Goal: Task Accomplishment & Management: Manage account settings

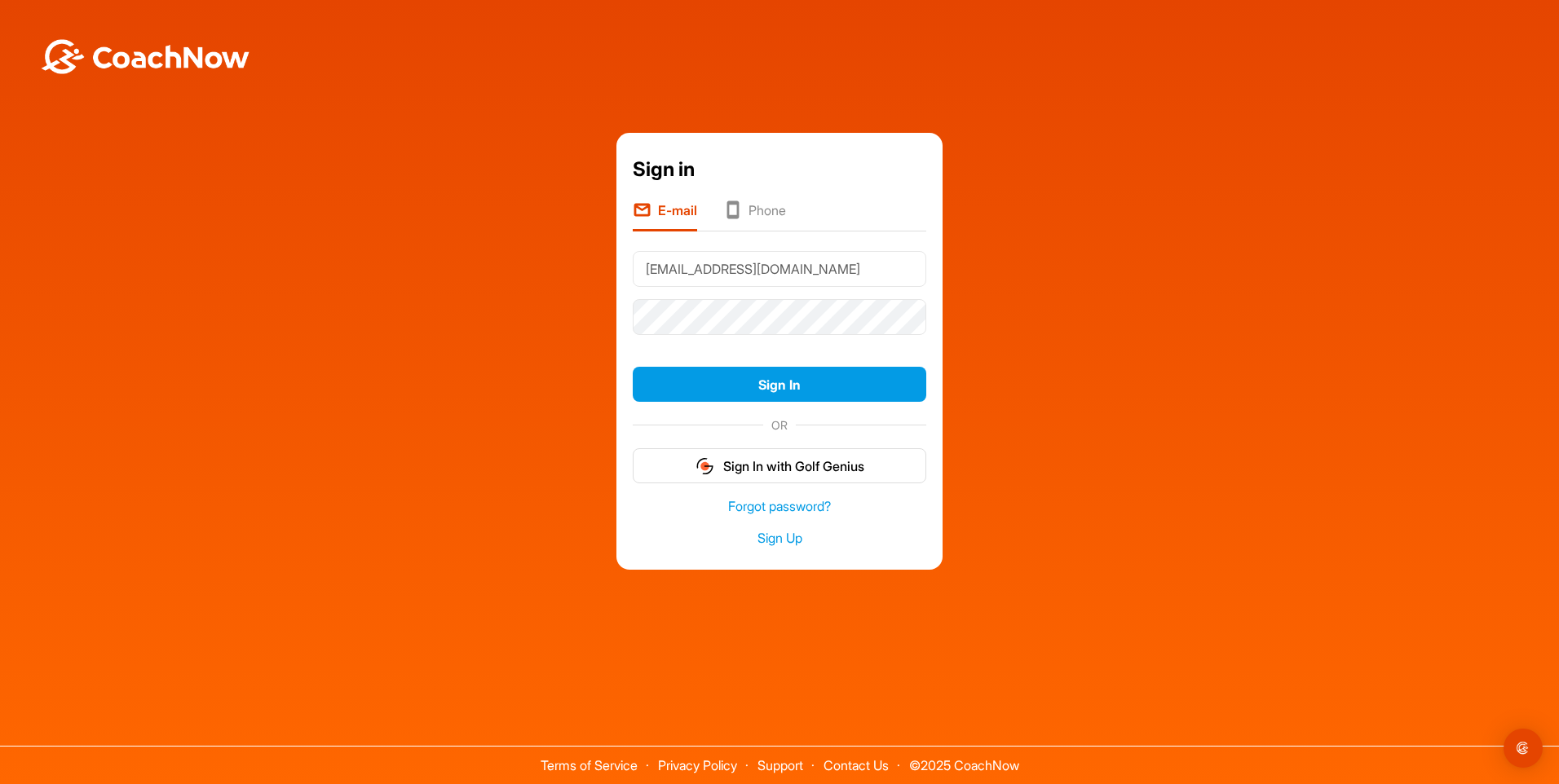
type input "[EMAIL_ADDRESS][DOMAIN_NAME]"
click at [633, 367] on button "Sign In" at bounding box center [779, 384] width 294 height 35
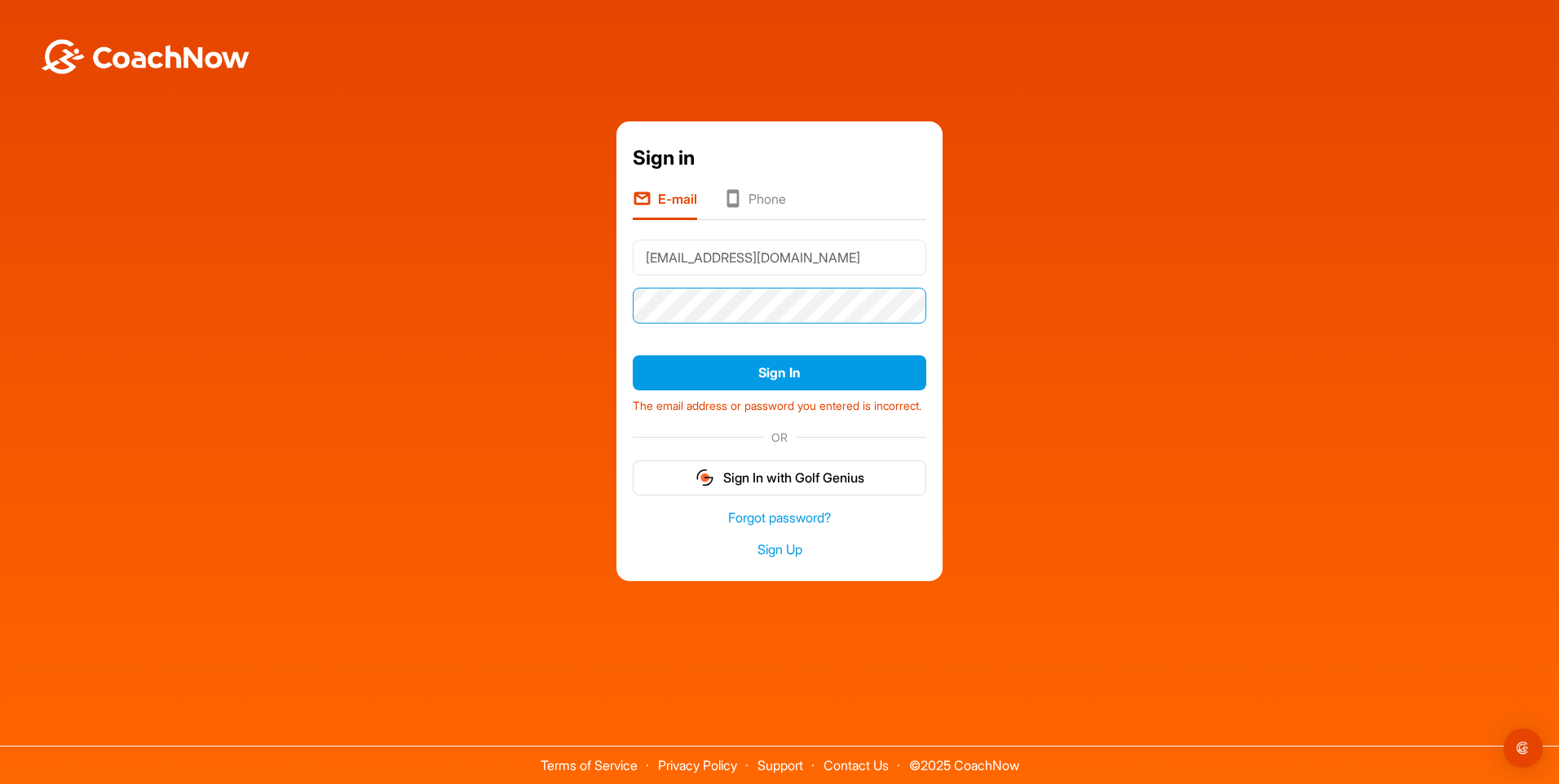
click at [633, 355] on button "Sign In" at bounding box center [779, 372] width 294 height 35
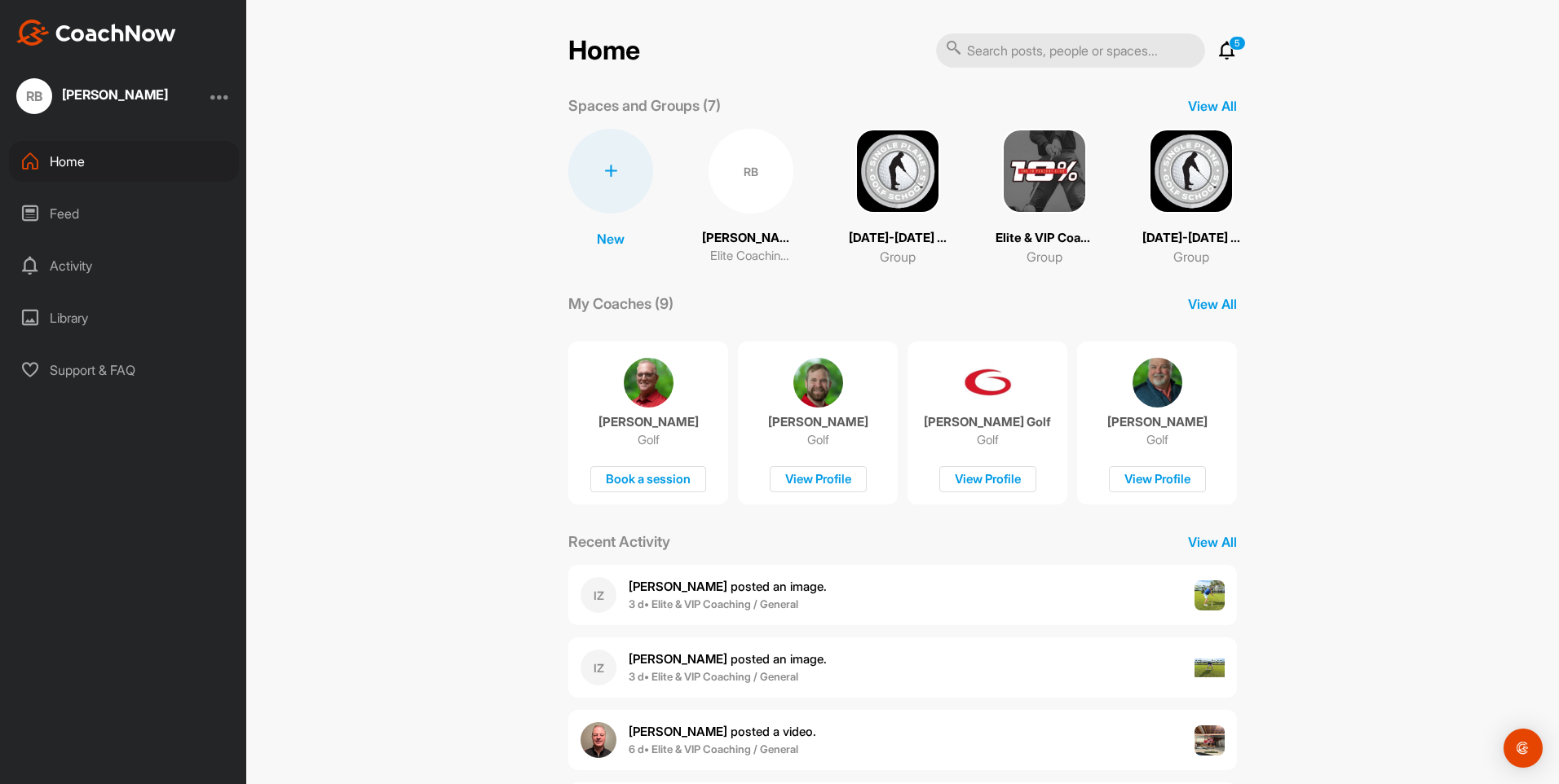
click at [1228, 48] on p "5" at bounding box center [1237, 43] width 17 height 15
click at [1221, 53] on icon at bounding box center [1227, 51] width 20 height 20
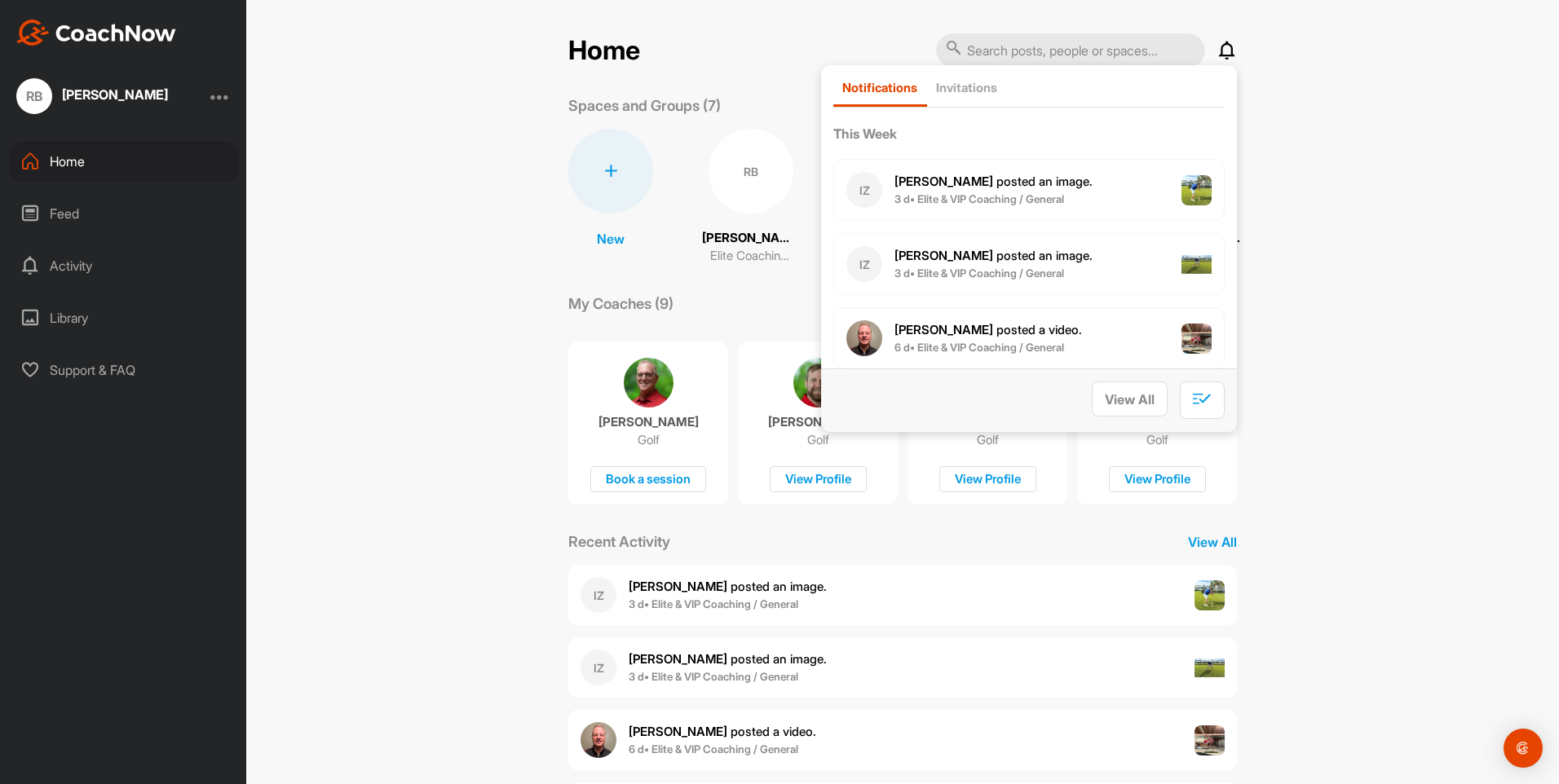
click at [957, 182] on span "Ivan Z. posted an image ." at bounding box center [994, 181] width 198 height 16
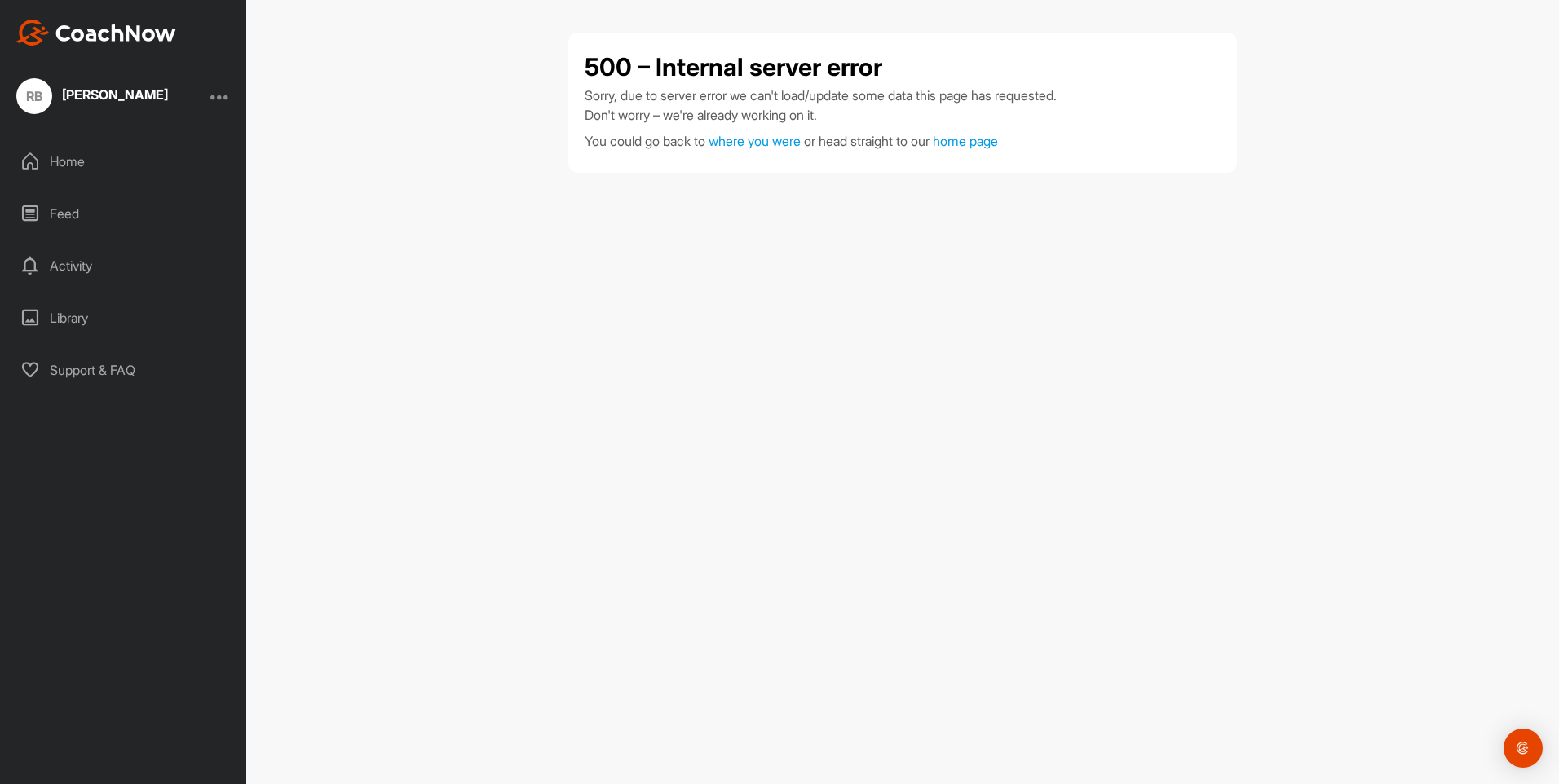
click at [66, 161] on div "Home" at bounding box center [124, 161] width 230 height 41
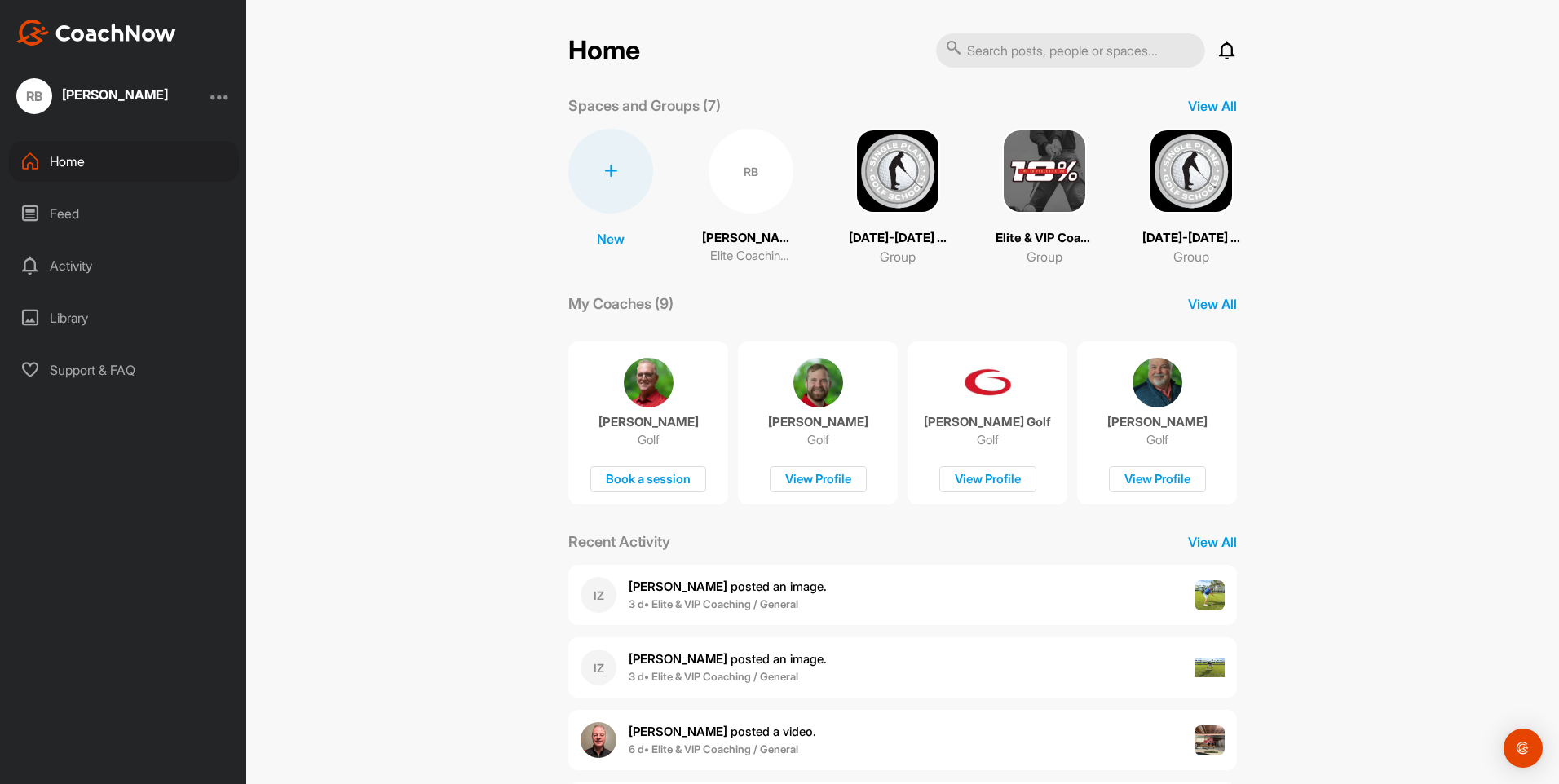
click at [758, 206] on div "RB" at bounding box center [751, 171] width 85 height 85
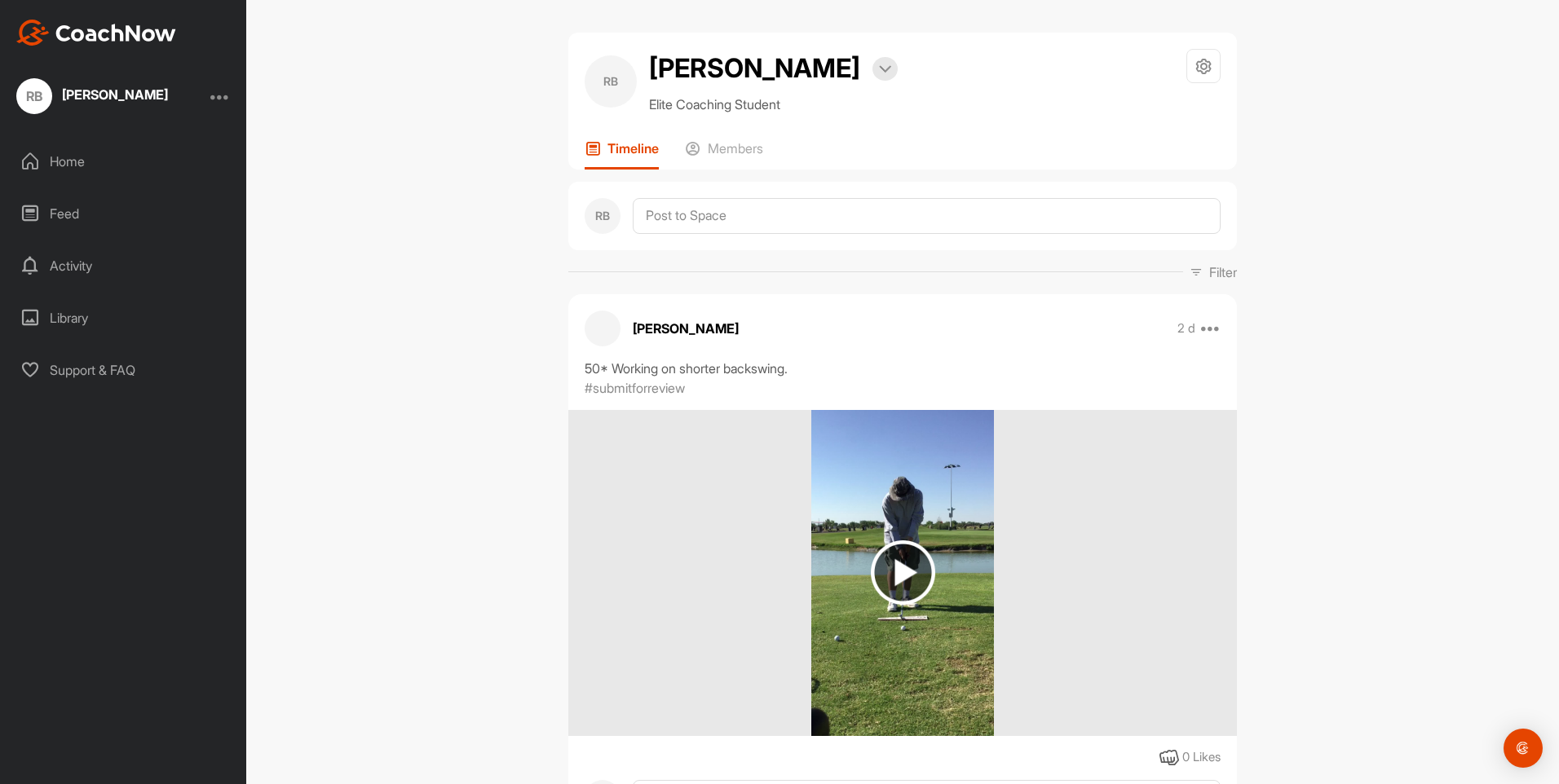
click at [900, 574] on img at bounding box center [903, 573] width 65 height 65
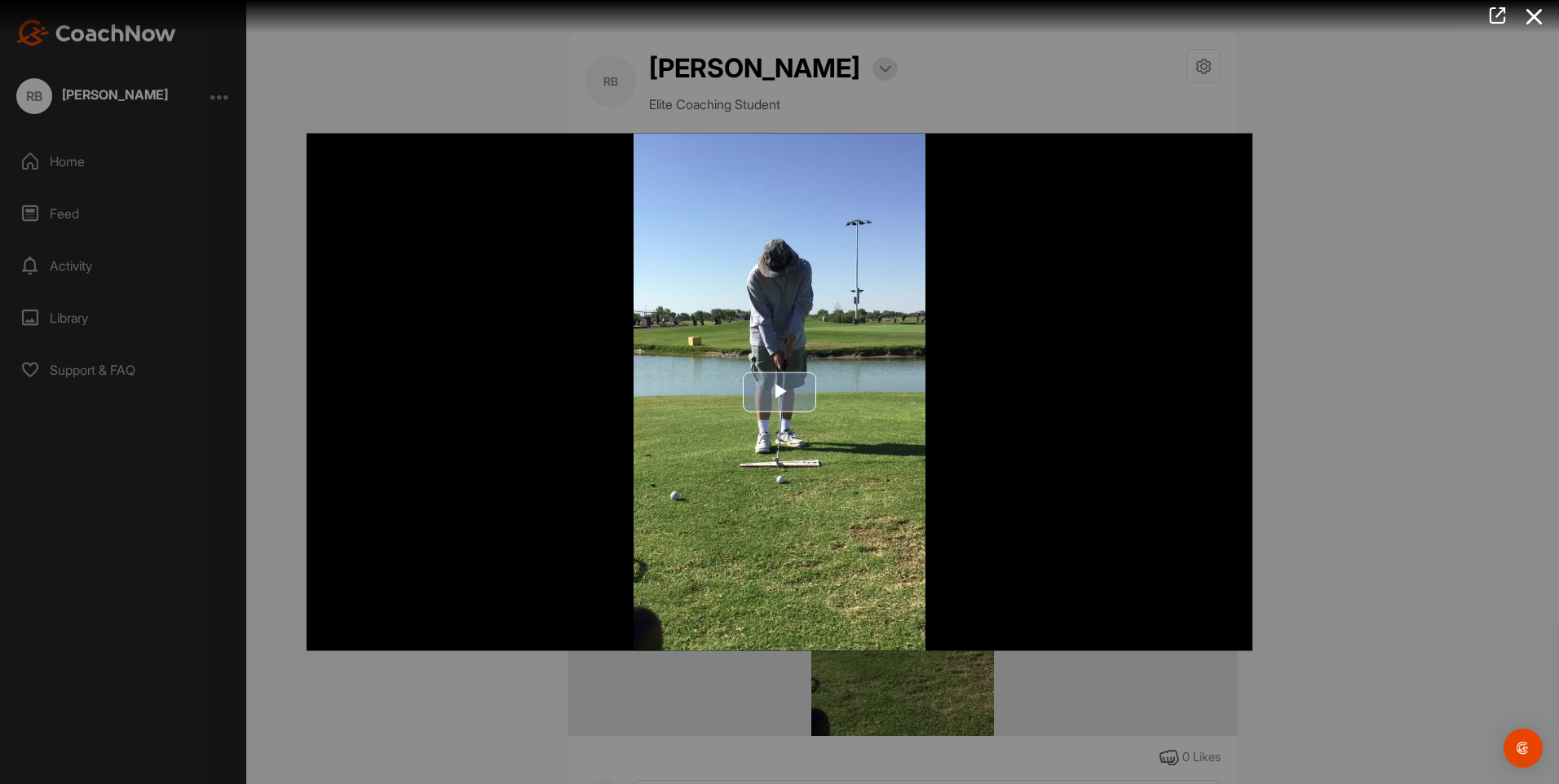
click at [779, 392] on span "Video Player" at bounding box center [779, 392] width 0 height 0
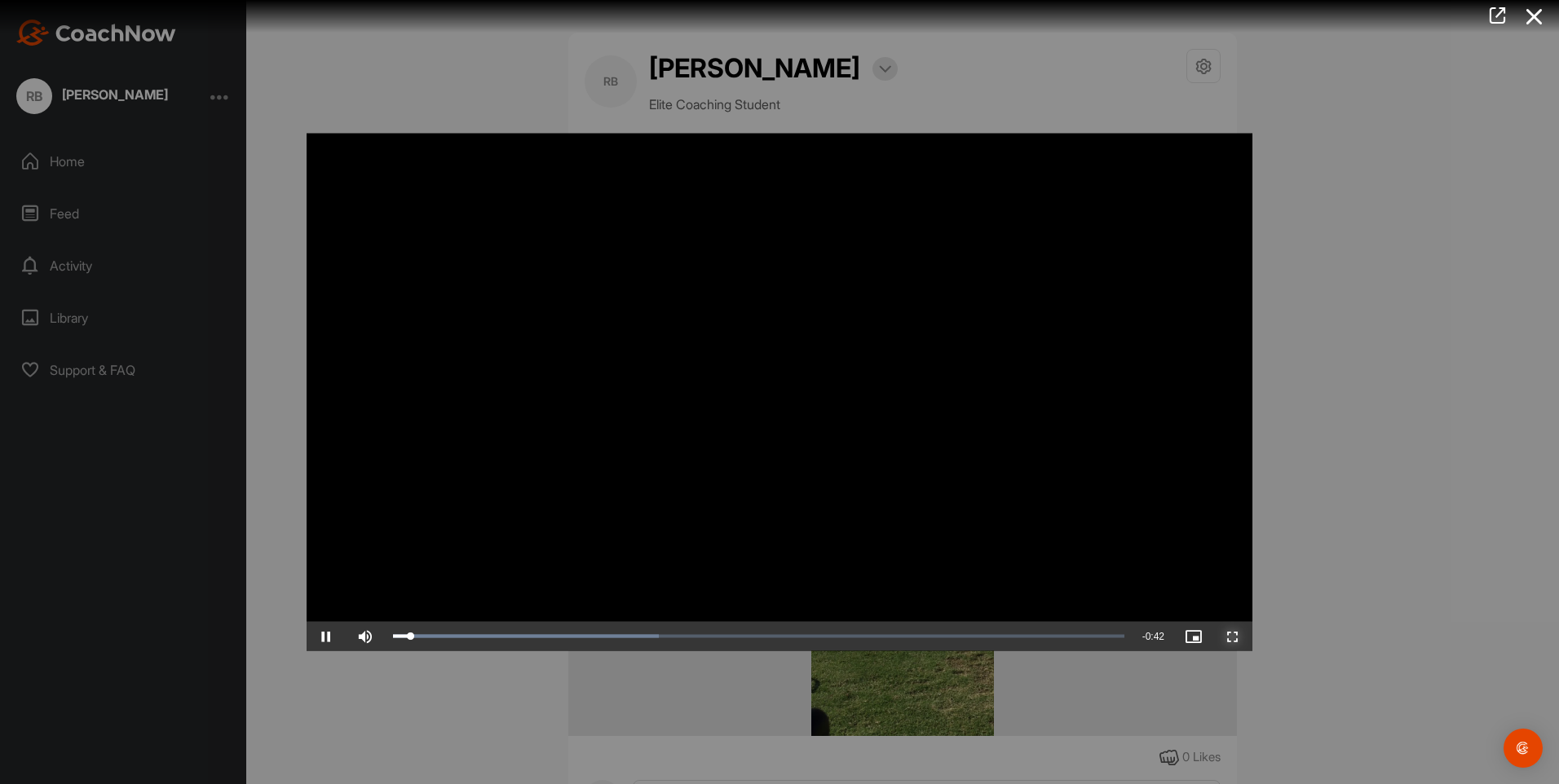
click at [1225, 637] on span "Video Player" at bounding box center [1232, 637] width 39 height 0
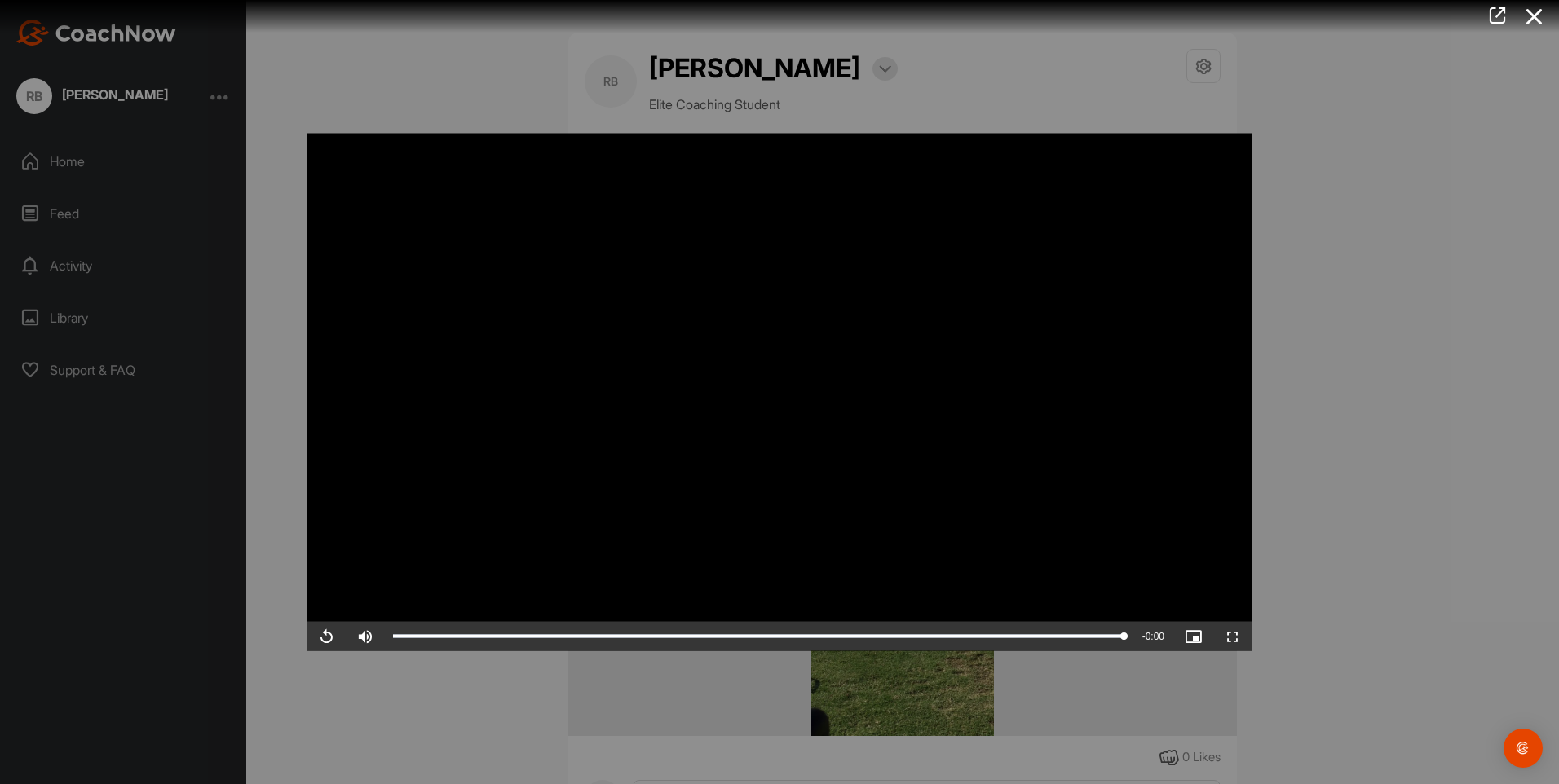
click at [1455, 193] on div at bounding box center [779, 392] width 1559 height 784
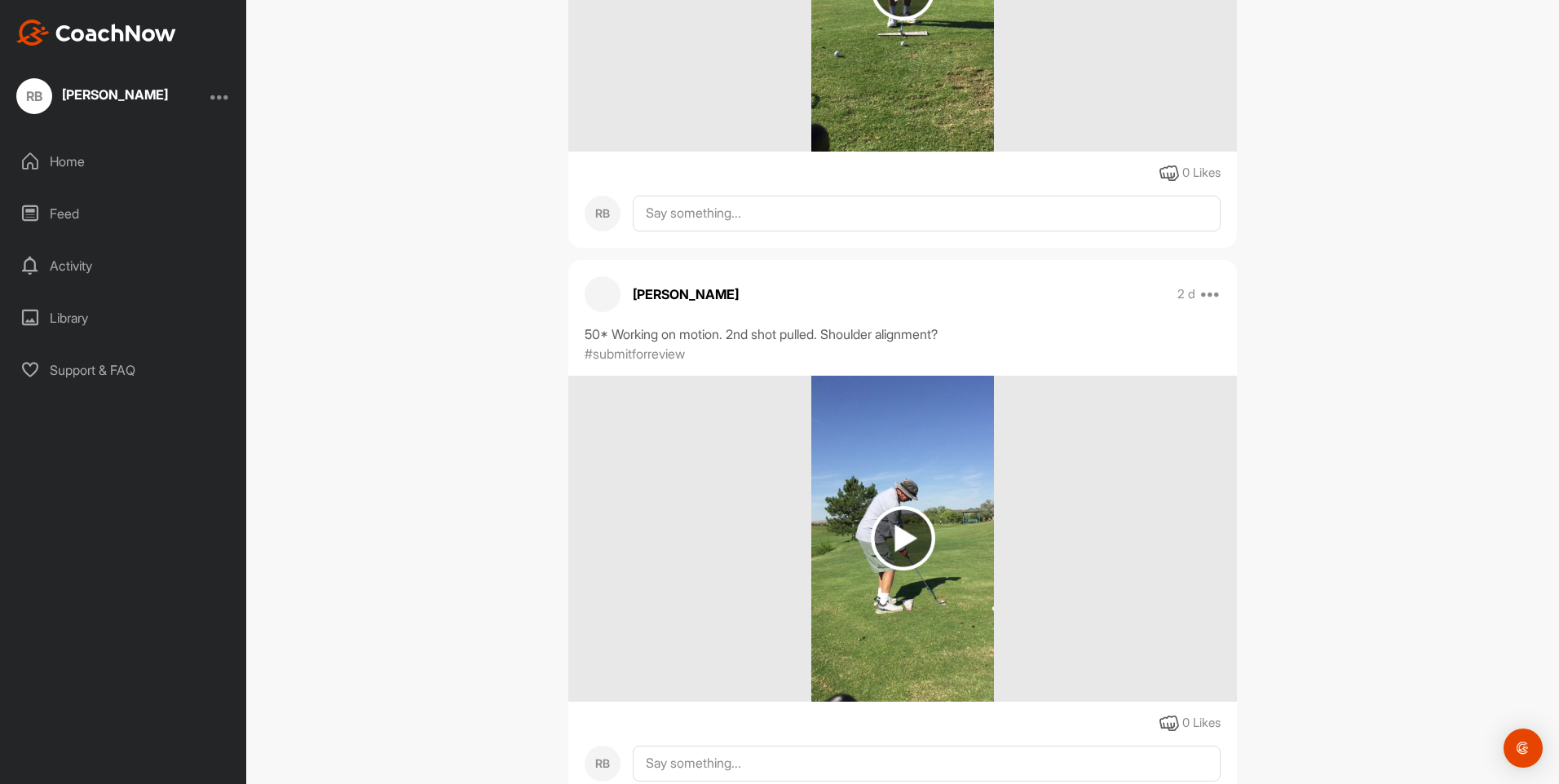
scroll to position [610, 0]
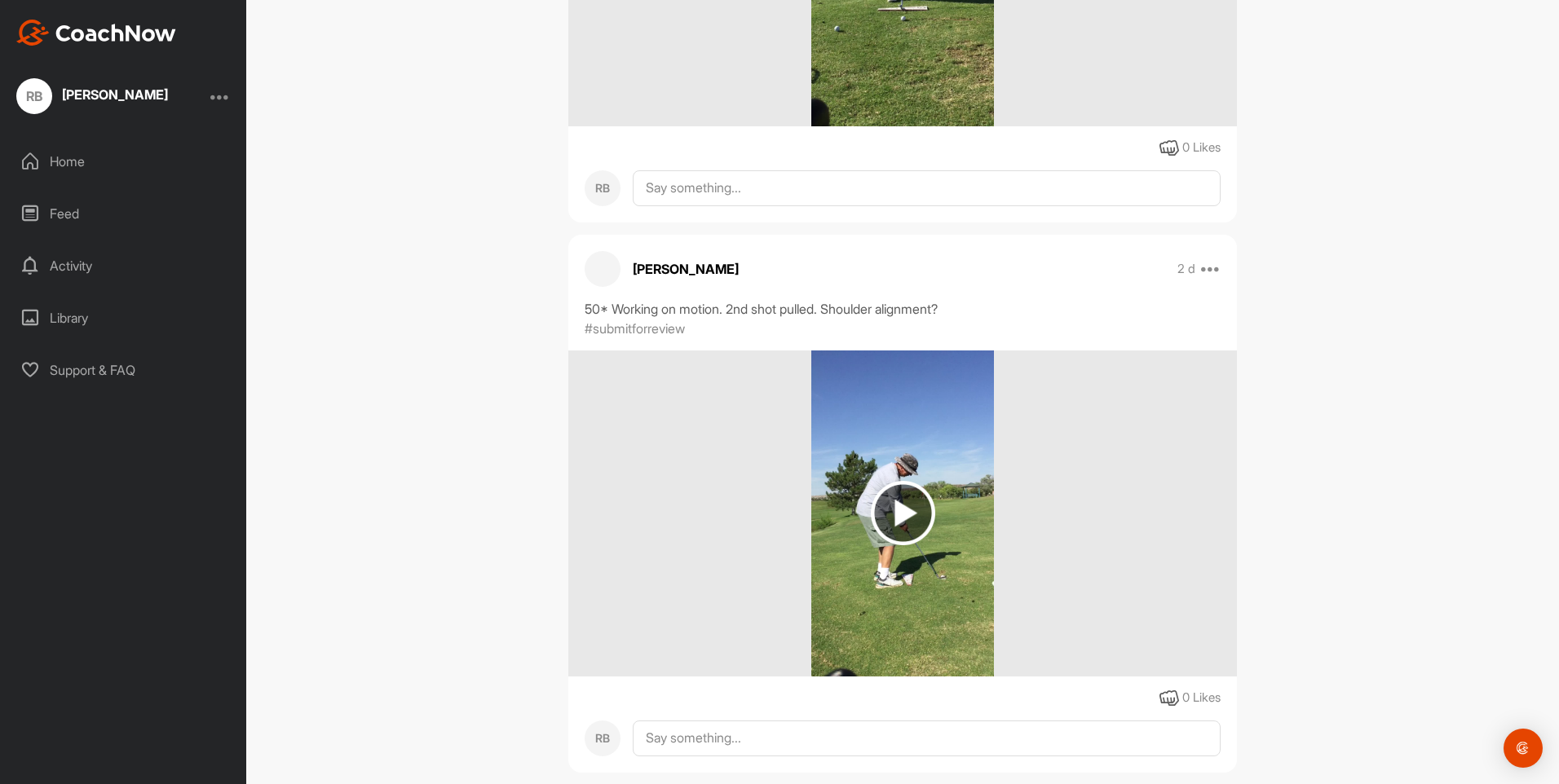
click at [901, 517] on img at bounding box center [903, 513] width 65 height 65
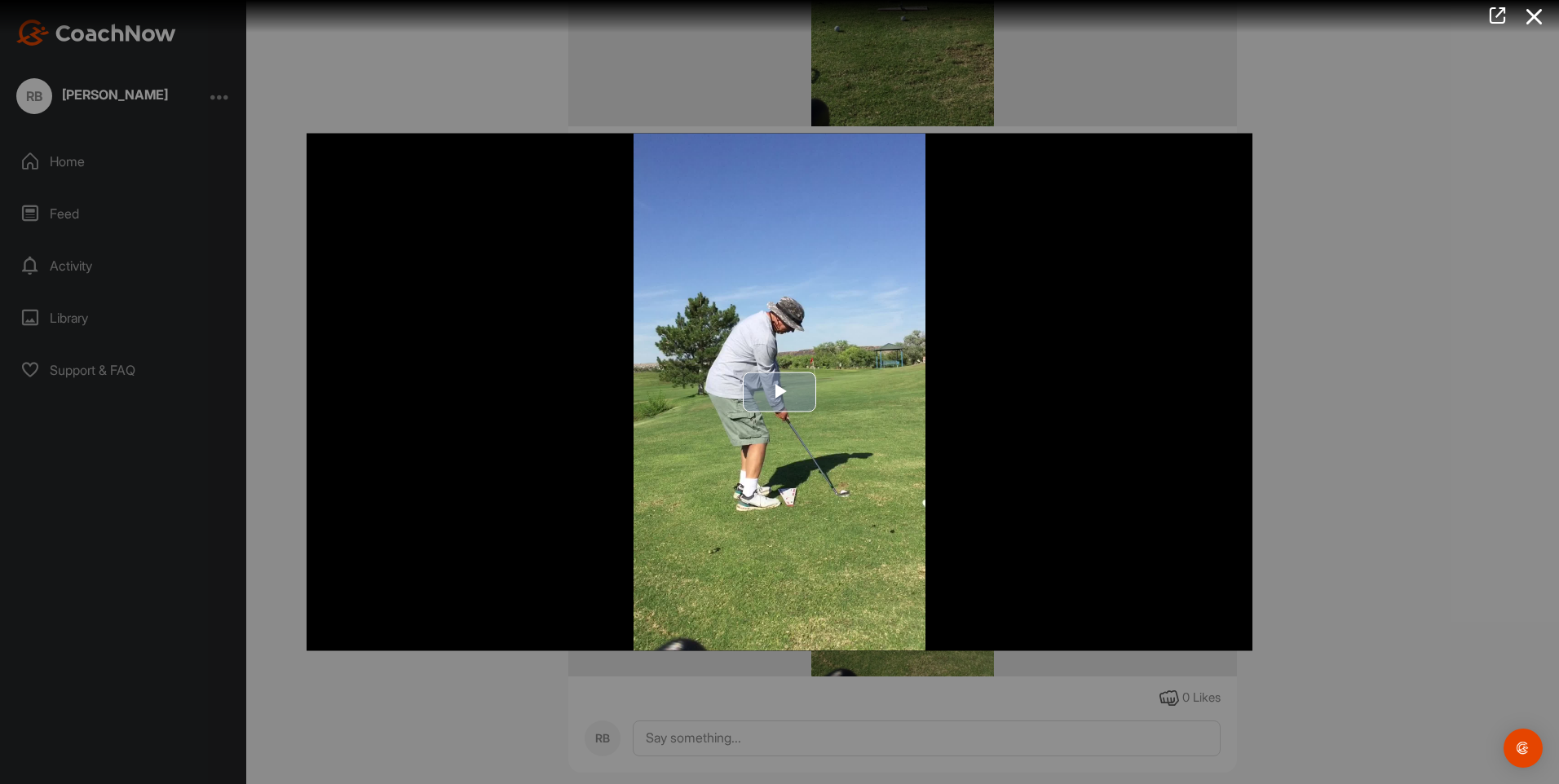
click at [779, 392] on span "Video Player" at bounding box center [779, 392] width 0 height 0
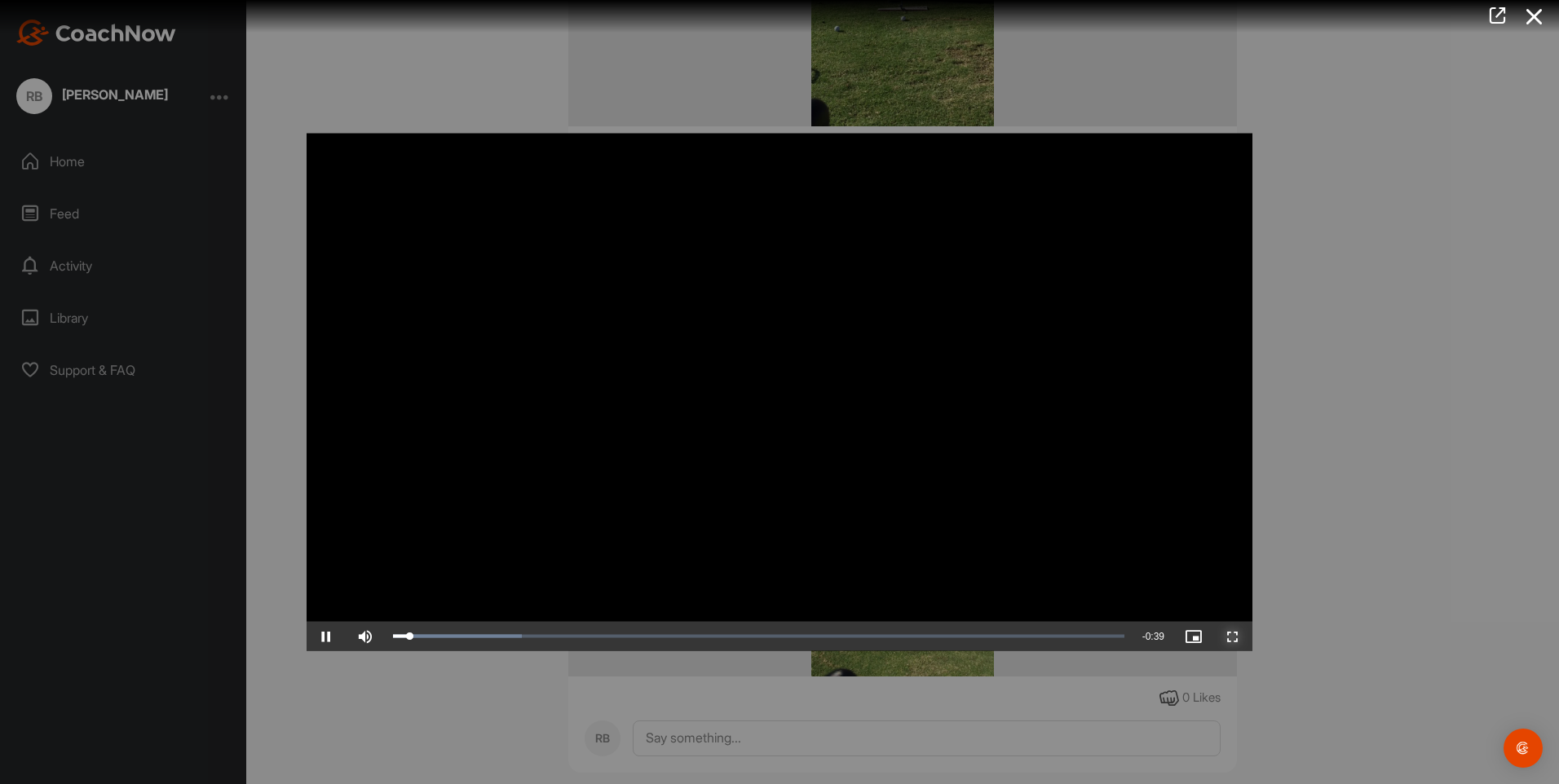
click at [1228, 637] on span "Video Player" at bounding box center [1232, 637] width 39 height 0
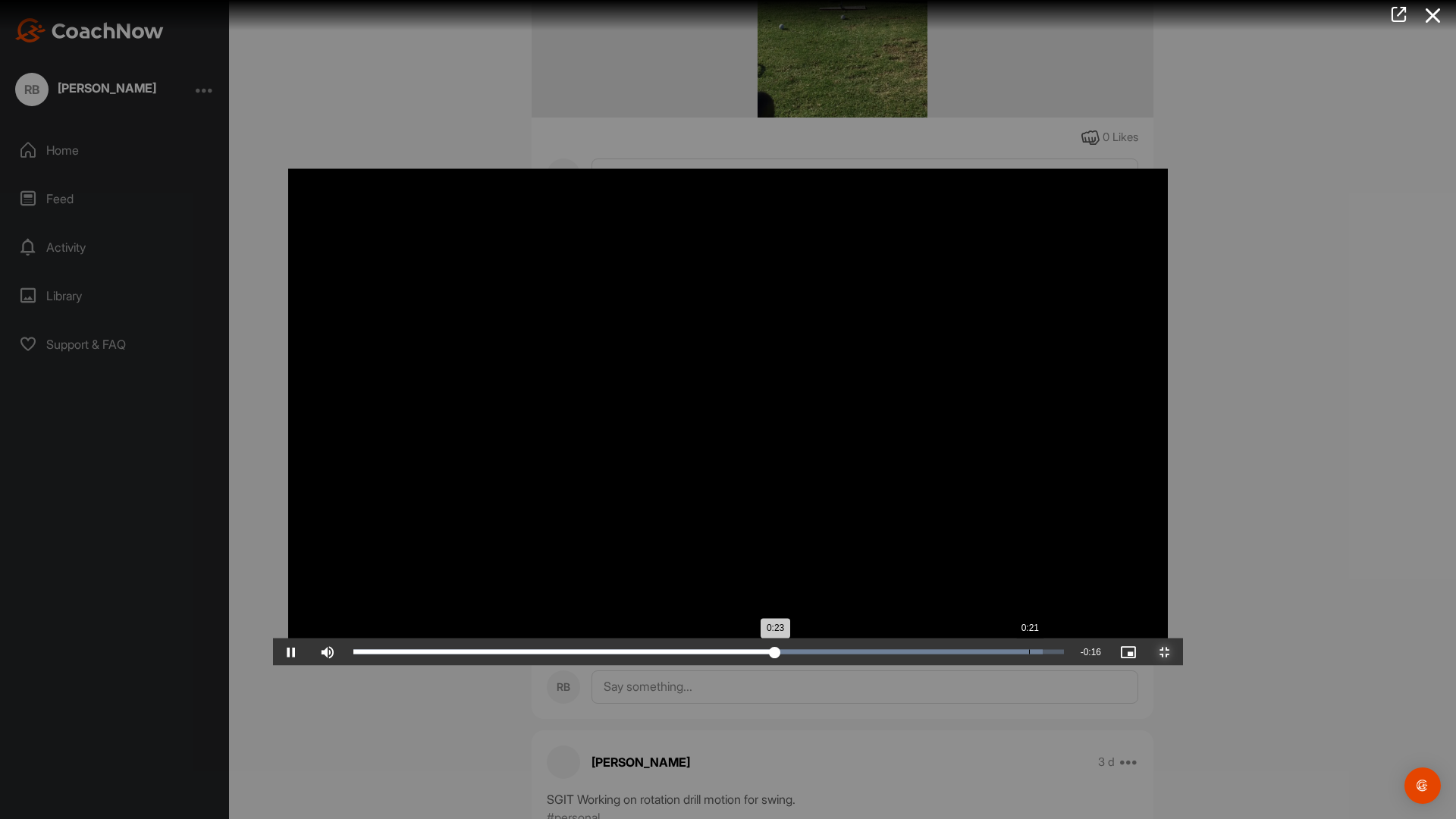
click at [756, 655] on div "Loaded : 97.04% 0:21 0:23" at bounding box center [709, 652] width 711 height 5
click at [680, 666] on div "Loaded : 97.04% 0:18 0:22" at bounding box center [708, 652] width 725 height 27
drag, startPoint x: 633, startPoint y: 807, endPoint x: 958, endPoint y: 662, distance: 355.9
click at [632, 654] on div "0:17" at bounding box center [509, 652] width 312 height 3
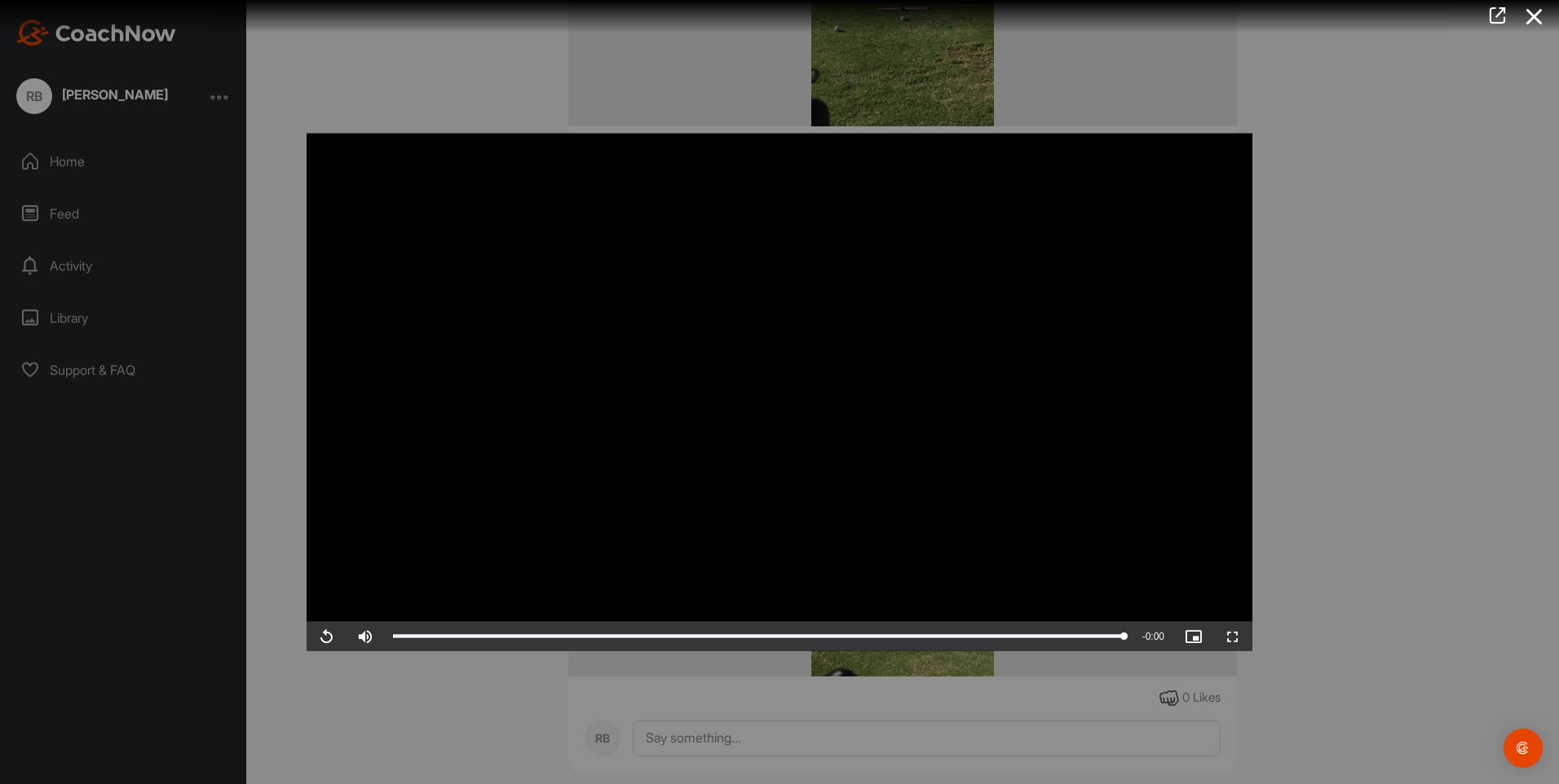
drag, startPoint x: 1476, startPoint y: 109, endPoint x: 1511, endPoint y: 60, distance: 60.2
click at [1476, 107] on div at bounding box center [779, 392] width 1559 height 784
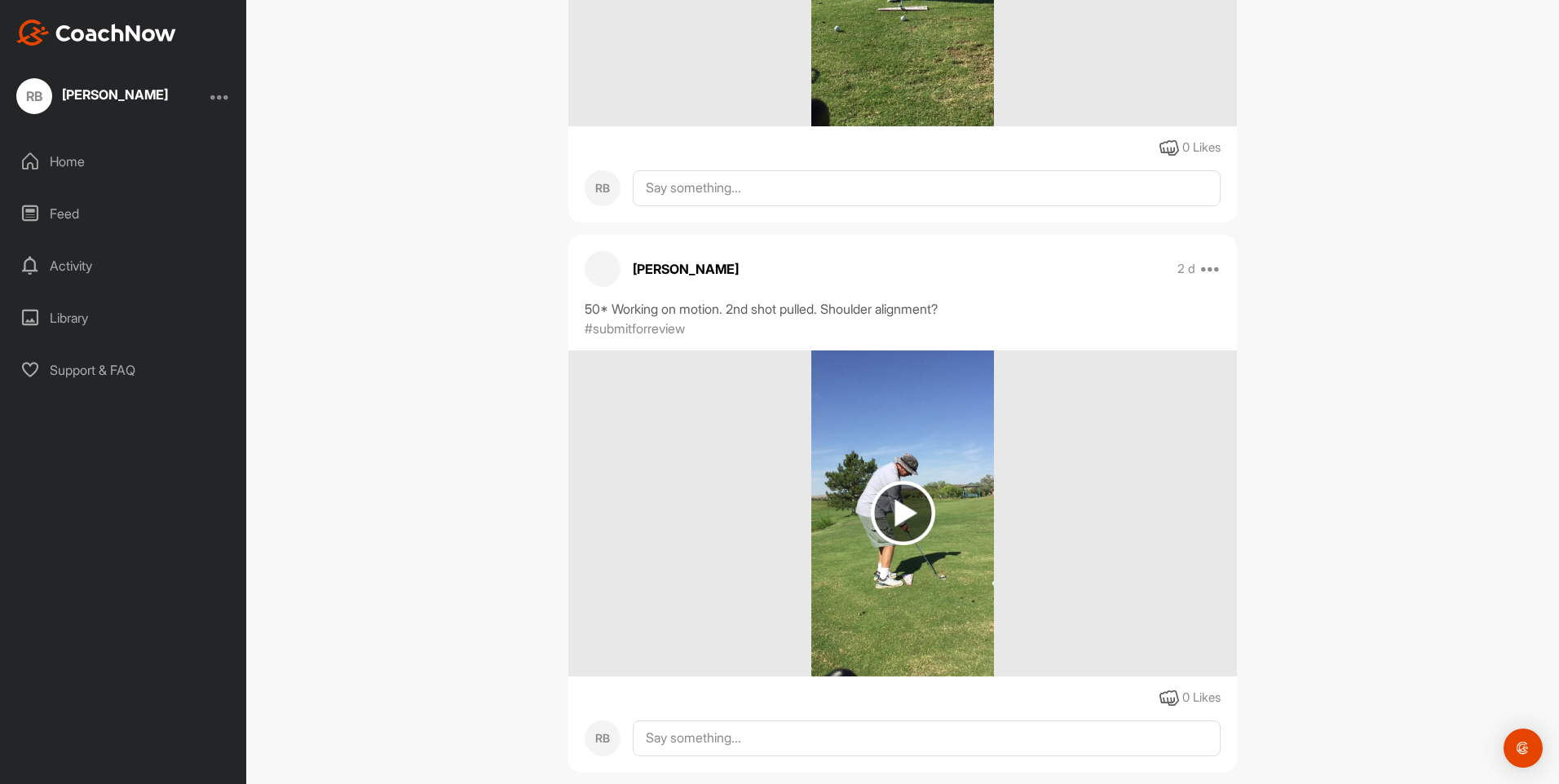
click at [219, 96] on div at bounding box center [220, 97] width 20 height 20
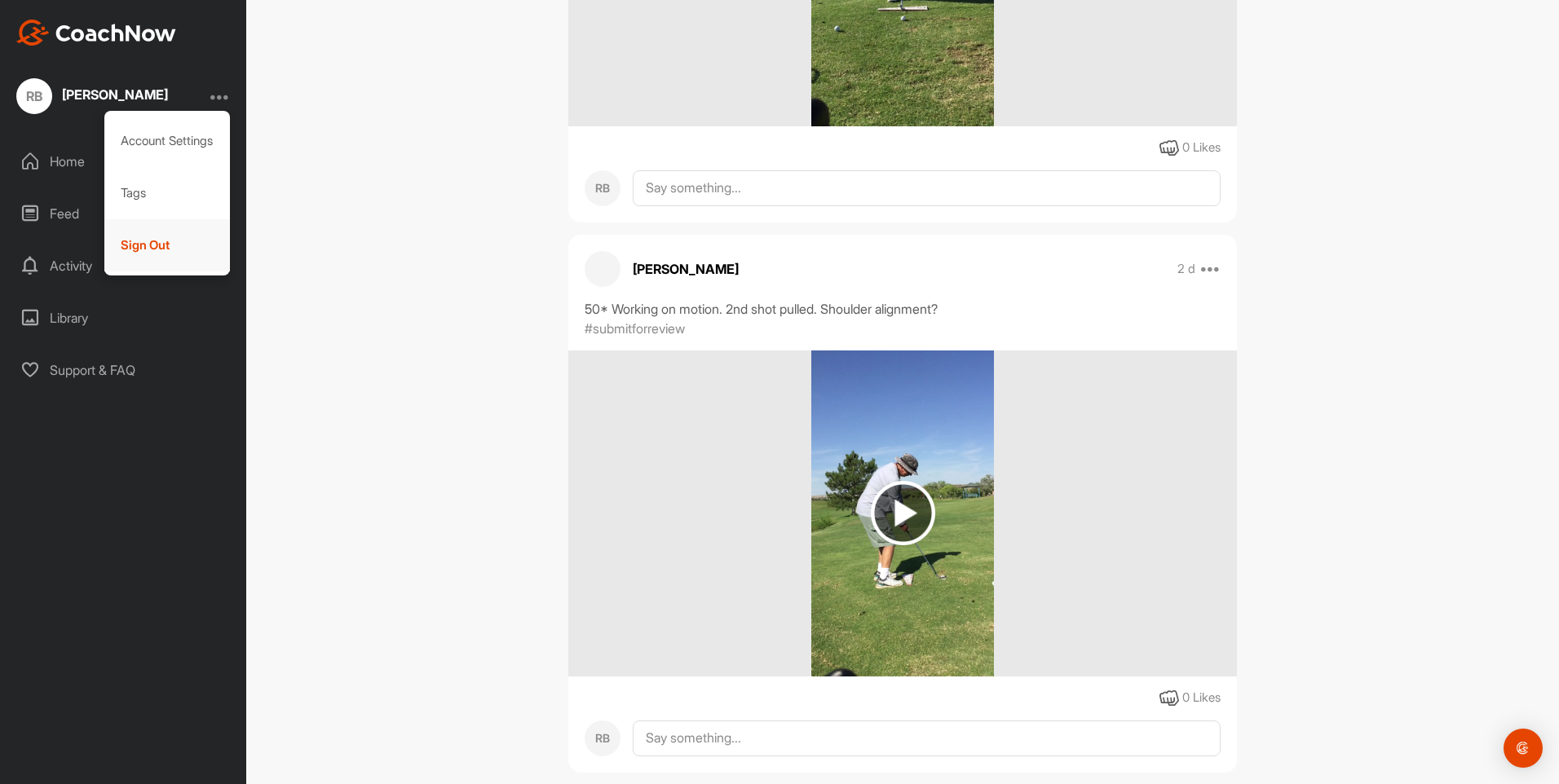
click at [159, 251] on div "Sign Out" at bounding box center [168, 246] width 126 height 52
